Goal: Find specific page/section: Find specific page/section

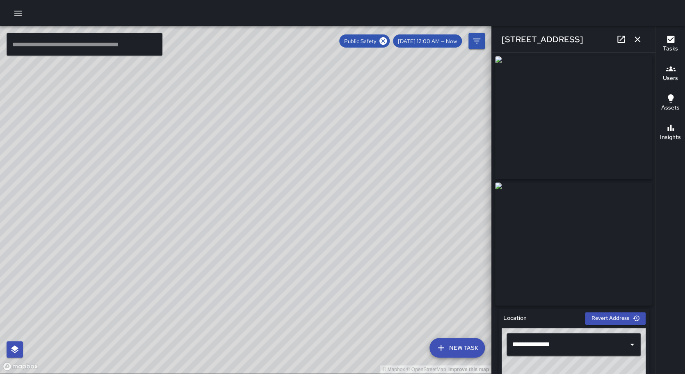
drag, startPoint x: 469, startPoint y: 95, endPoint x: 317, endPoint y: 148, distance: 161.4
click at [317, 148] on div "© Mapbox © OpenStreetMap Improve this map" at bounding box center [245, 199] width 491 height 347
drag, startPoint x: 387, startPoint y: 74, endPoint x: 232, endPoint y: 247, distance: 232.7
click at [231, 248] on div "© Mapbox © OpenStreetMap Improve this map" at bounding box center [245, 199] width 491 height 347
click at [254, 167] on div "© Mapbox © OpenStreetMap Improve this map" at bounding box center [245, 199] width 491 height 347
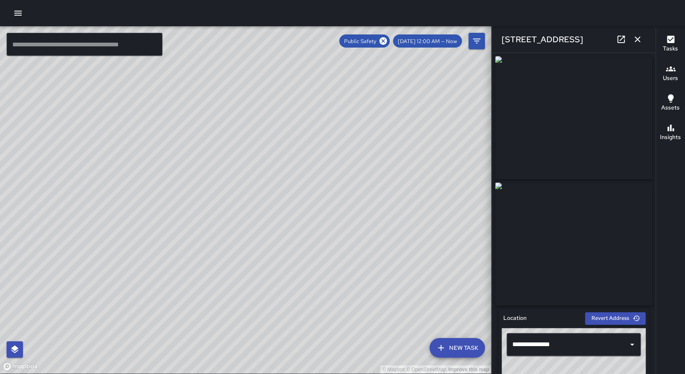
drag, startPoint x: 332, startPoint y: 84, endPoint x: 227, endPoint y: 143, distance: 120.8
click at [227, 143] on div "© Mapbox © OpenStreetMap Improve this map" at bounding box center [245, 199] width 491 height 347
drag, startPoint x: 192, startPoint y: 94, endPoint x: 199, endPoint y: 154, distance: 59.9
click at [201, 161] on div "© Mapbox © OpenStreetMap Improve this map" at bounding box center [245, 199] width 491 height 347
drag, startPoint x: 168, startPoint y: 85, endPoint x: 141, endPoint y: 125, distance: 47.9
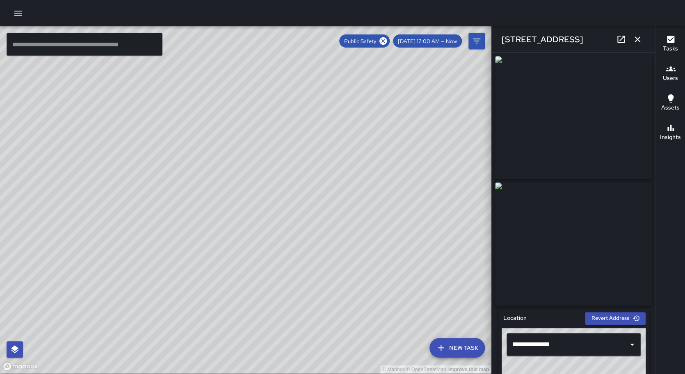
click at [141, 125] on div "© Mapbox © OpenStreetMap Improve this map" at bounding box center [245, 199] width 491 height 347
drag, startPoint x: 132, startPoint y: 174, endPoint x: 192, endPoint y: 107, distance: 90.7
click at [192, 107] on div "© Mapbox © OpenStreetMap Improve this map" at bounding box center [245, 199] width 491 height 347
drag, startPoint x: 188, startPoint y: 126, endPoint x: 249, endPoint y: 127, distance: 60.7
click at [249, 127] on div "© Mapbox © OpenStreetMap Improve this map" at bounding box center [245, 199] width 491 height 347
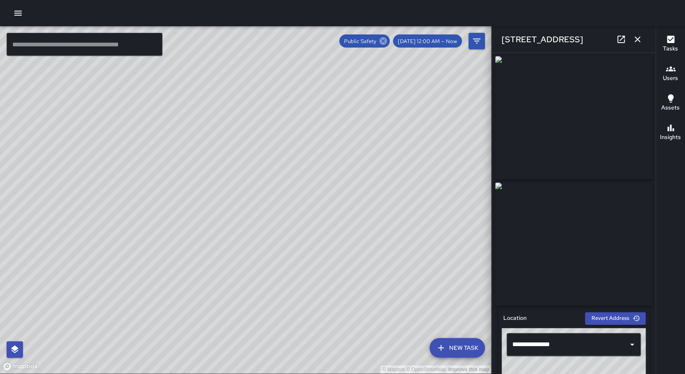
click at [388, 41] on icon at bounding box center [383, 41] width 9 height 9
click at [478, 43] on icon "Filters" at bounding box center [477, 41] width 10 height 10
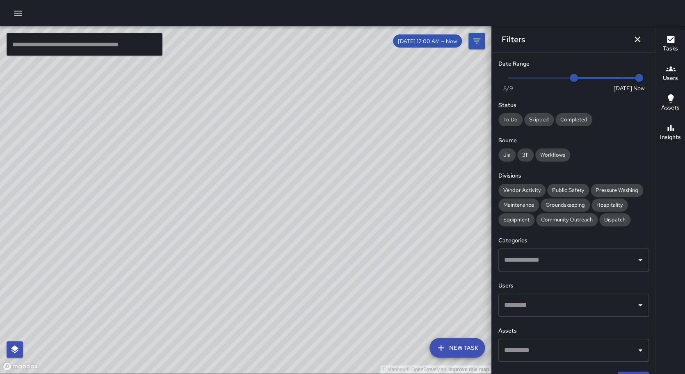
click at [536, 306] on input "text" at bounding box center [567, 305] width 131 height 16
click at [536, 306] on div "Date Range Now [DATE] [DATE] 8:30 am Status To Do Skipped Completed Source Jia …" at bounding box center [574, 213] width 164 height 321
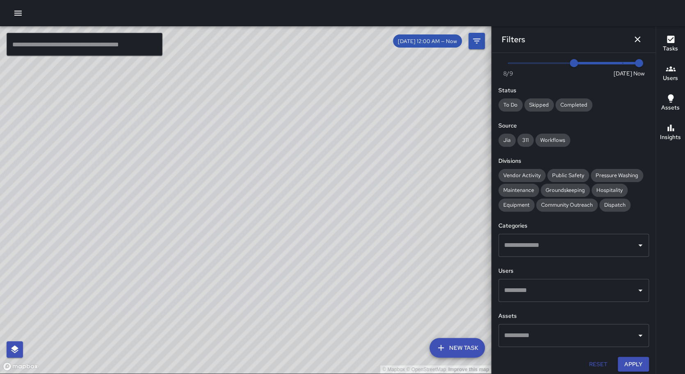
click at [539, 296] on input "text" at bounding box center [567, 291] width 131 height 16
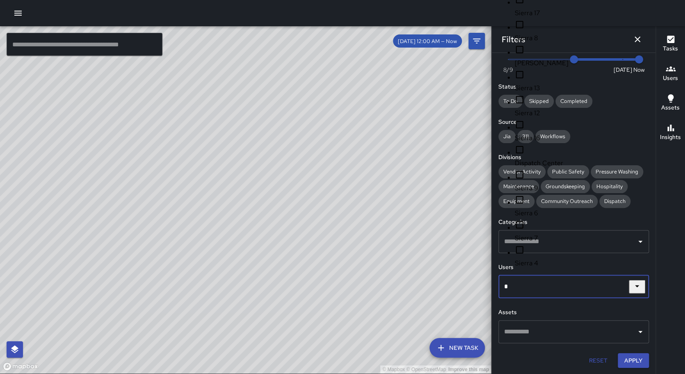
scroll to position [18, 0]
type input "********"
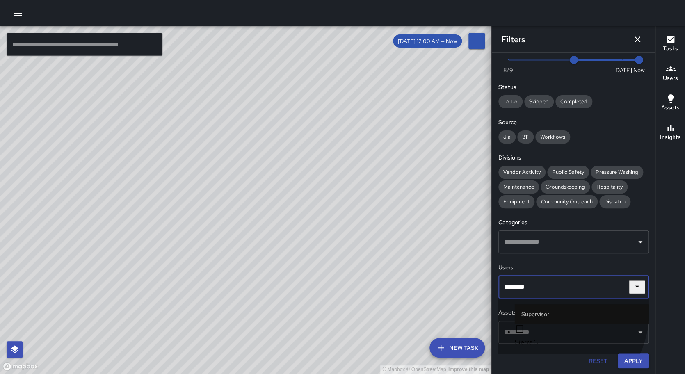
click at [522, 338] on span "Sierra 3" at bounding box center [582, 343] width 134 height 10
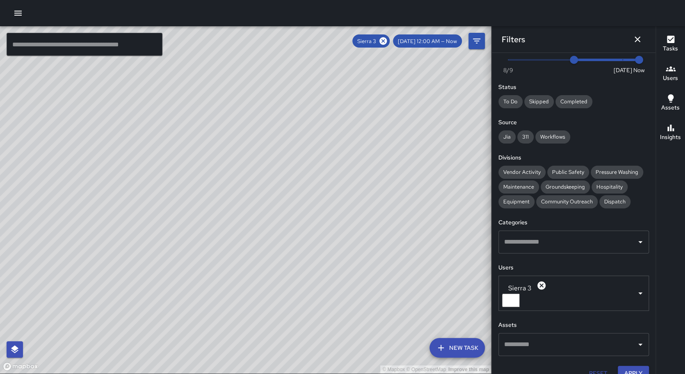
click at [452, 41] on span "[DATE] 12:00 AM — Now" at bounding box center [427, 41] width 69 height 7
click at [387, 41] on icon at bounding box center [382, 40] width 7 height 7
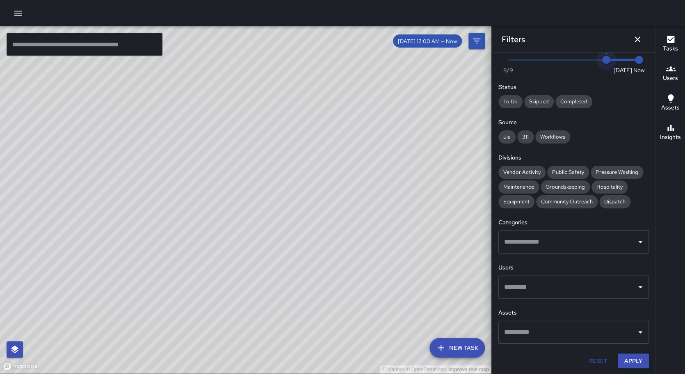
type input "*"
drag, startPoint x: 573, startPoint y: 62, endPoint x: 637, endPoint y: 58, distance: 64.1
click at [638, 58] on span "Now [DATE] [DATE] 8:31 am" at bounding box center [573, 60] width 131 height 12
click at [541, 287] on input "text" at bounding box center [567, 287] width 131 height 16
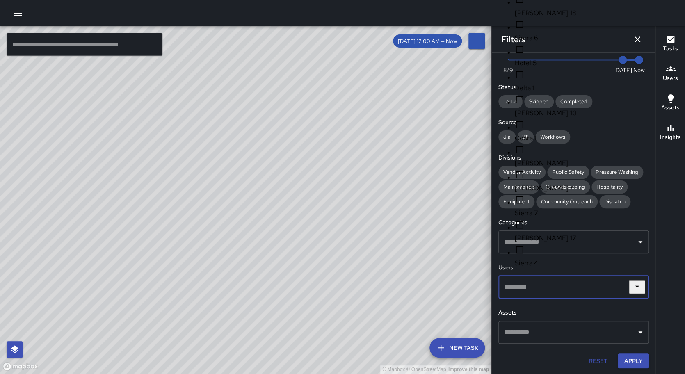
scroll to position [18, 0]
type input "********"
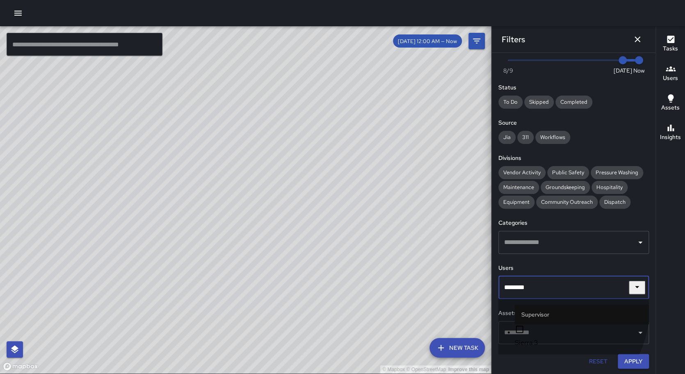
click at [530, 338] on span "Sierra 3" at bounding box center [582, 343] width 134 height 10
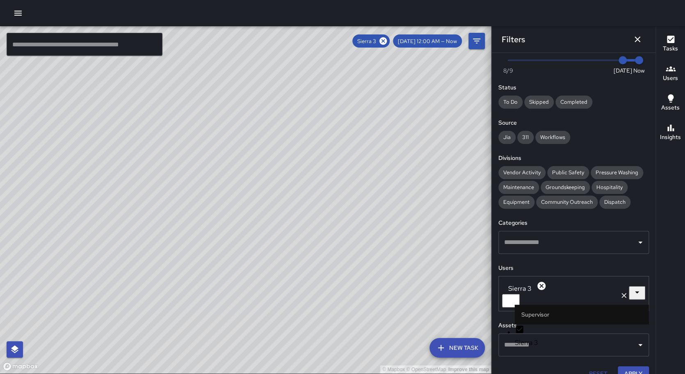
click at [537, 288] on icon at bounding box center [542, 286] width 10 height 10
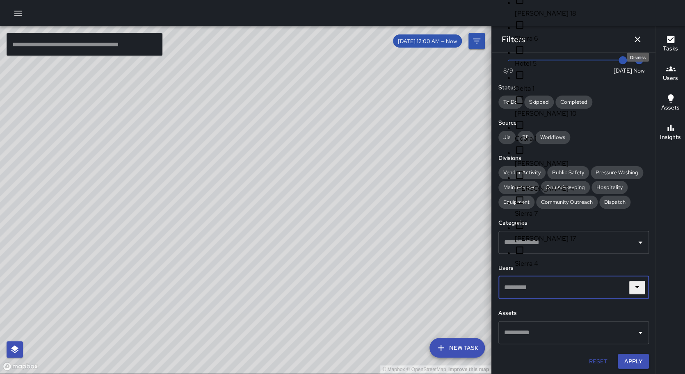
click at [638, 42] on icon "Dismiss" at bounding box center [638, 39] width 10 height 10
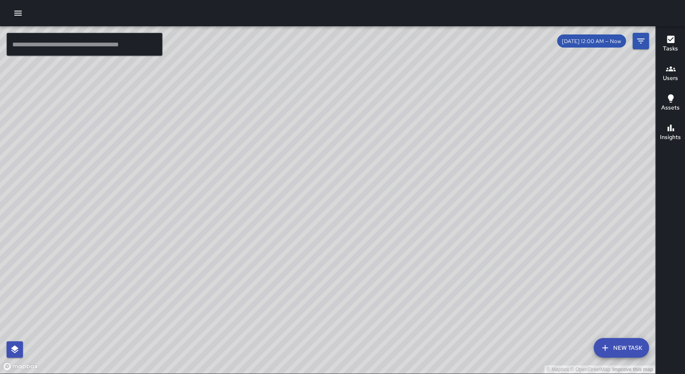
click at [467, 157] on div "© Mapbox © OpenStreetMap Improve this map" at bounding box center [327, 199] width 655 height 347
click at [468, 161] on div "© Mapbox © OpenStreetMap Improve this map" at bounding box center [327, 199] width 655 height 347
click at [469, 160] on div "© Mapbox © OpenStreetMap Improve this map" at bounding box center [327, 199] width 655 height 347
drag, startPoint x: 468, startPoint y: 168, endPoint x: 469, endPoint y: 173, distance: 5.2
click at [469, 172] on div "© Mapbox © OpenStreetMap Improve this map" at bounding box center [327, 199] width 655 height 347
